Goal: Task Accomplishment & Management: Use online tool/utility

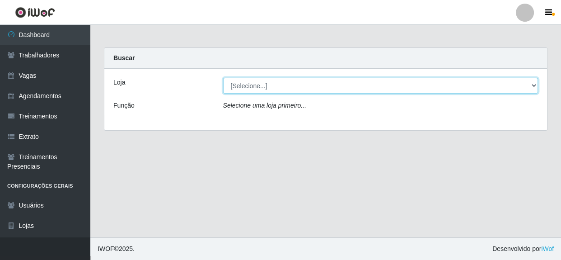
click at [324, 86] on select "[Selecione...] Rede Compras - CD Logistica" at bounding box center [380, 86] width 315 height 16
select select "429"
click at [223, 78] on select "[Selecione...] Rede Compras - CD Logistica" at bounding box center [380, 86] width 315 height 16
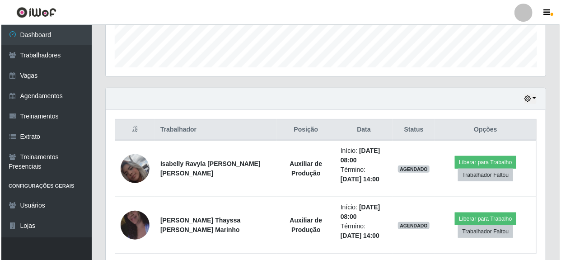
scroll to position [287, 0]
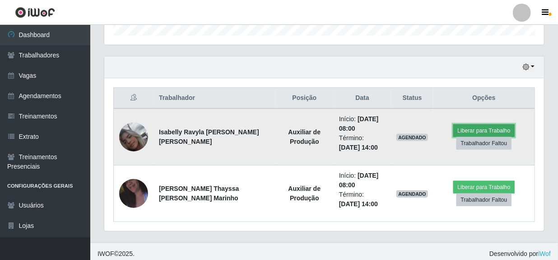
click at [479, 130] on button "Liberar para Trabalho" at bounding box center [483, 130] width 61 height 13
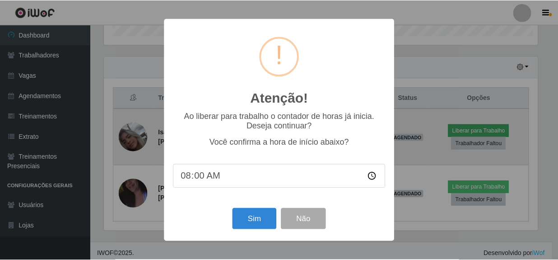
scroll to position [187, 436]
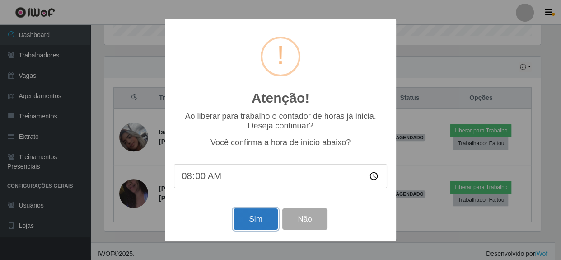
click at [264, 226] on button "Sim" at bounding box center [255, 218] width 44 height 21
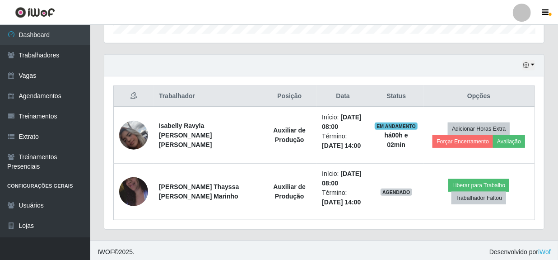
scroll to position [291, 0]
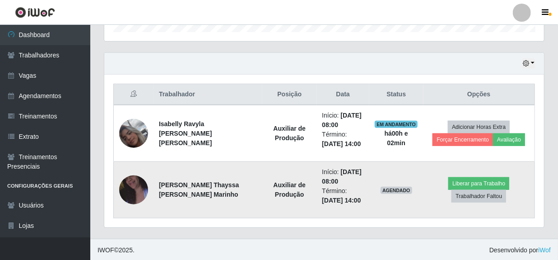
click at [138, 194] on img at bounding box center [133, 189] width 29 height 51
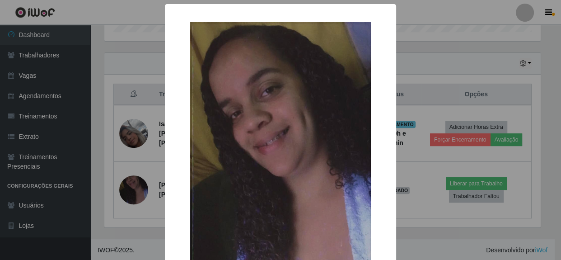
click at [432, 72] on div "× OK Cancel" at bounding box center [280, 130] width 561 height 260
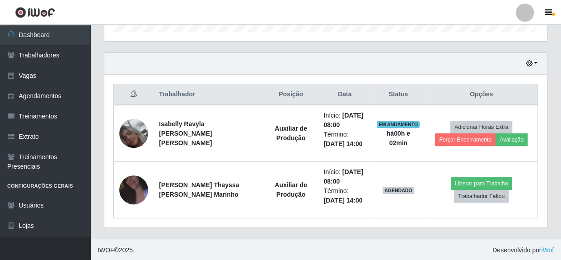
scroll to position [187, 440]
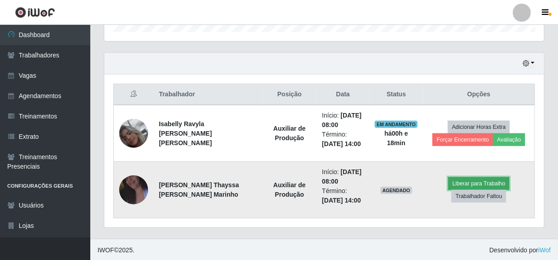
click at [471, 182] on button "Liberar para Trabalho" at bounding box center [478, 183] width 61 height 13
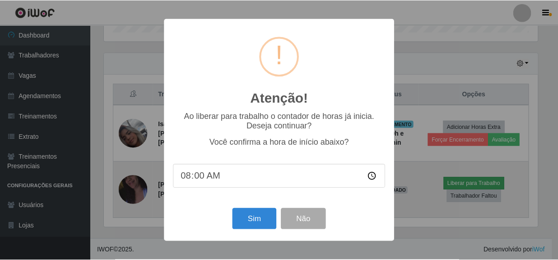
scroll to position [187, 436]
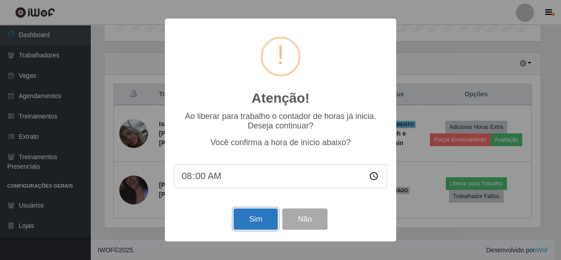
click at [258, 217] on button "Sim" at bounding box center [255, 218] width 44 height 21
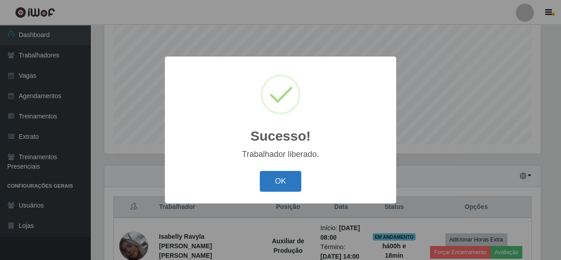
click at [285, 189] on button "OK" at bounding box center [281, 181] width 42 height 21
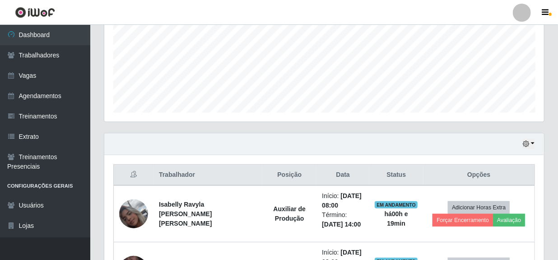
scroll to position [209, 0]
